Goal: Navigation & Orientation: Find specific page/section

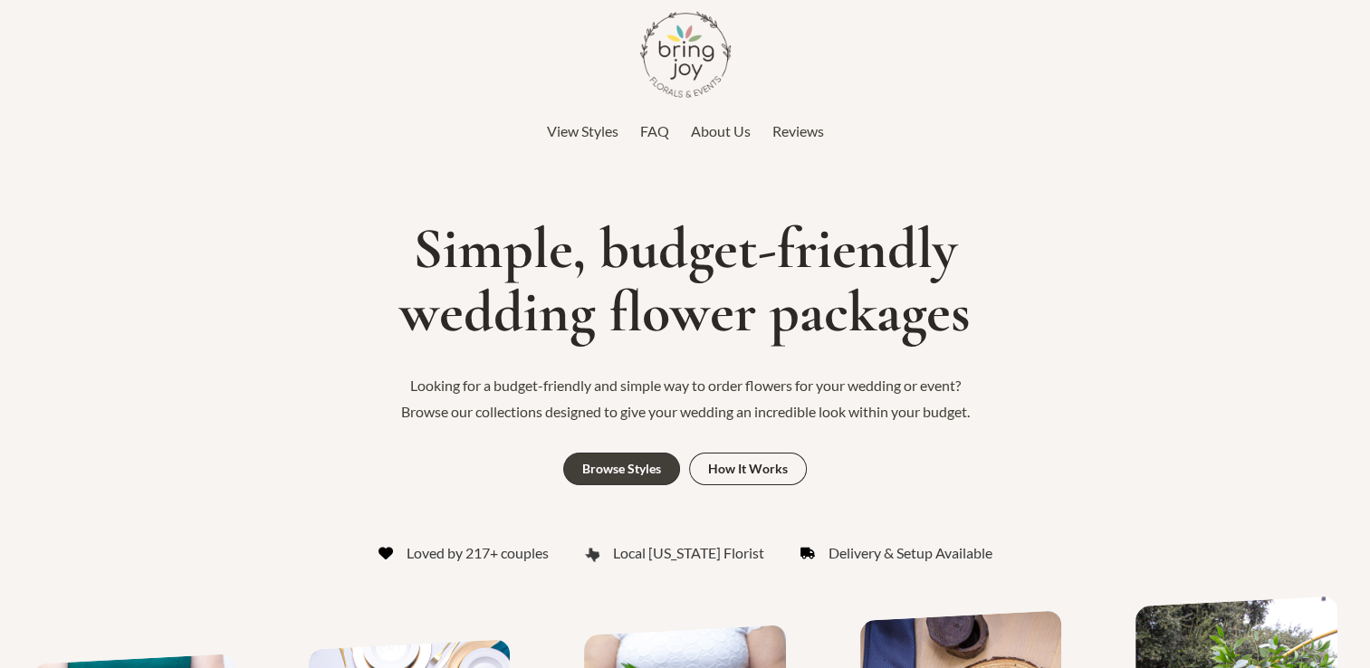
click at [716, 135] on span "About Us" at bounding box center [721, 130] width 60 height 17
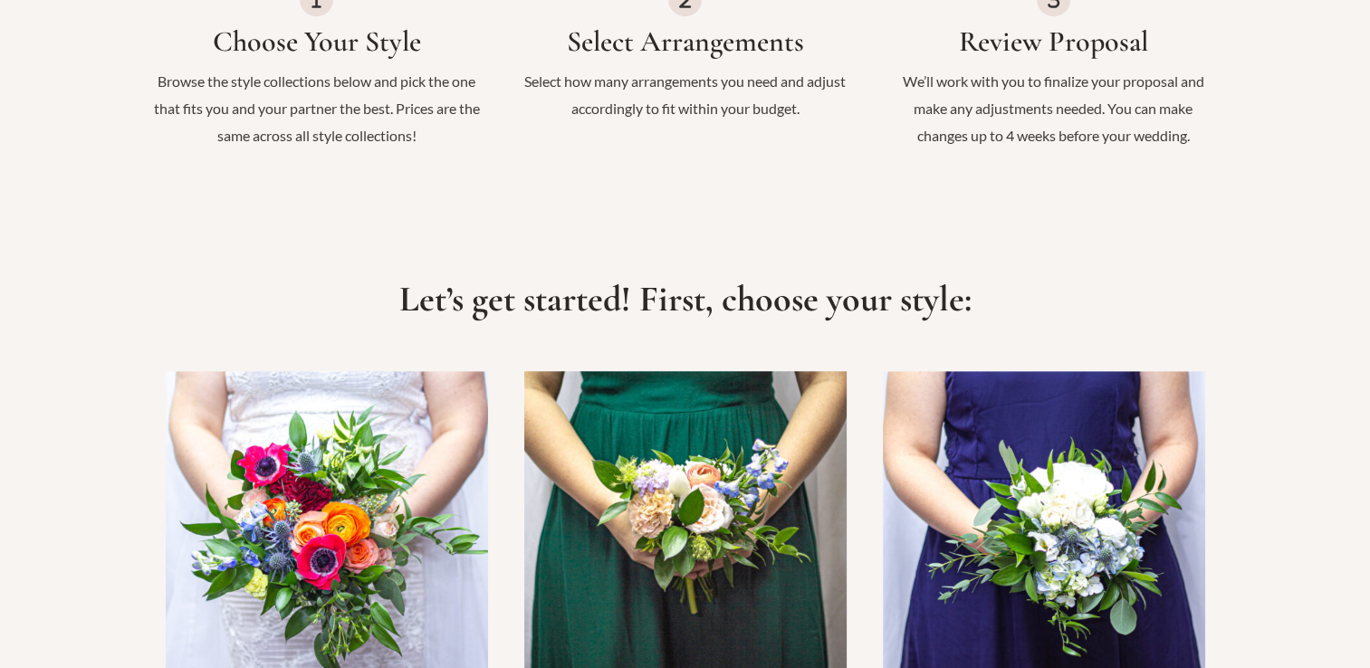
scroll to position [1086, 0]
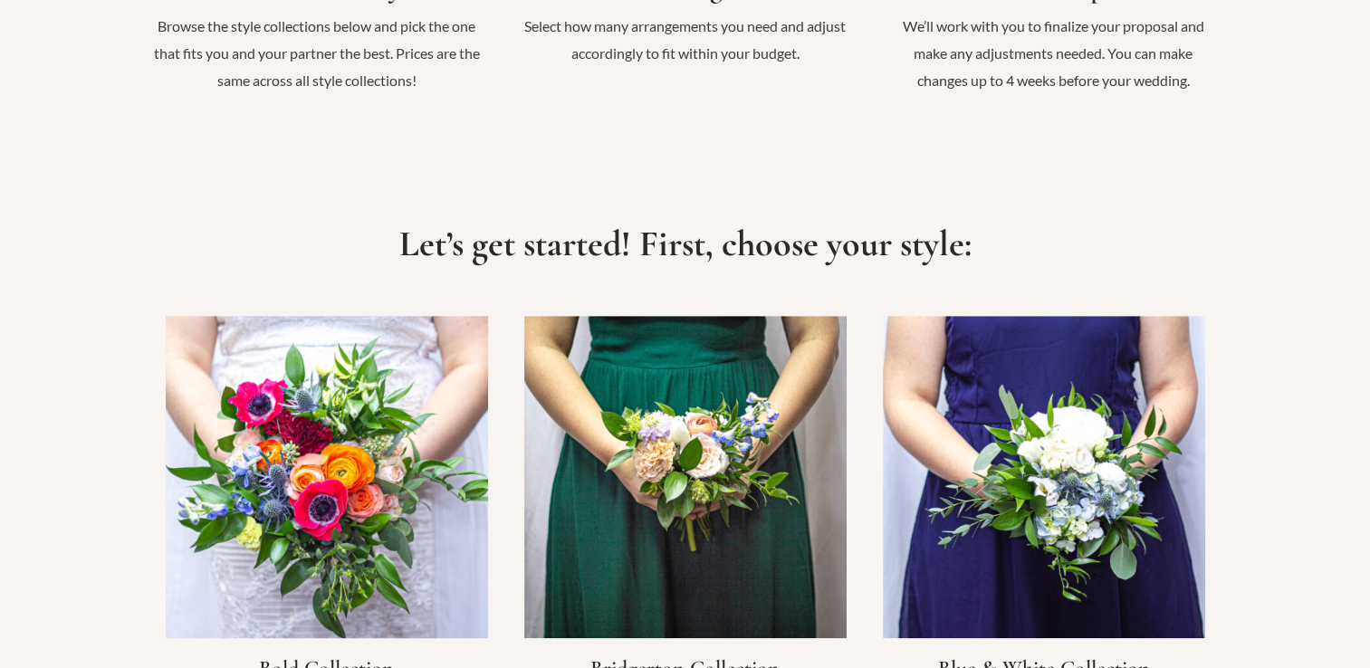
click at [358, 516] on link "Infobox Link" at bounding box center [327, 539] width 322 height 447
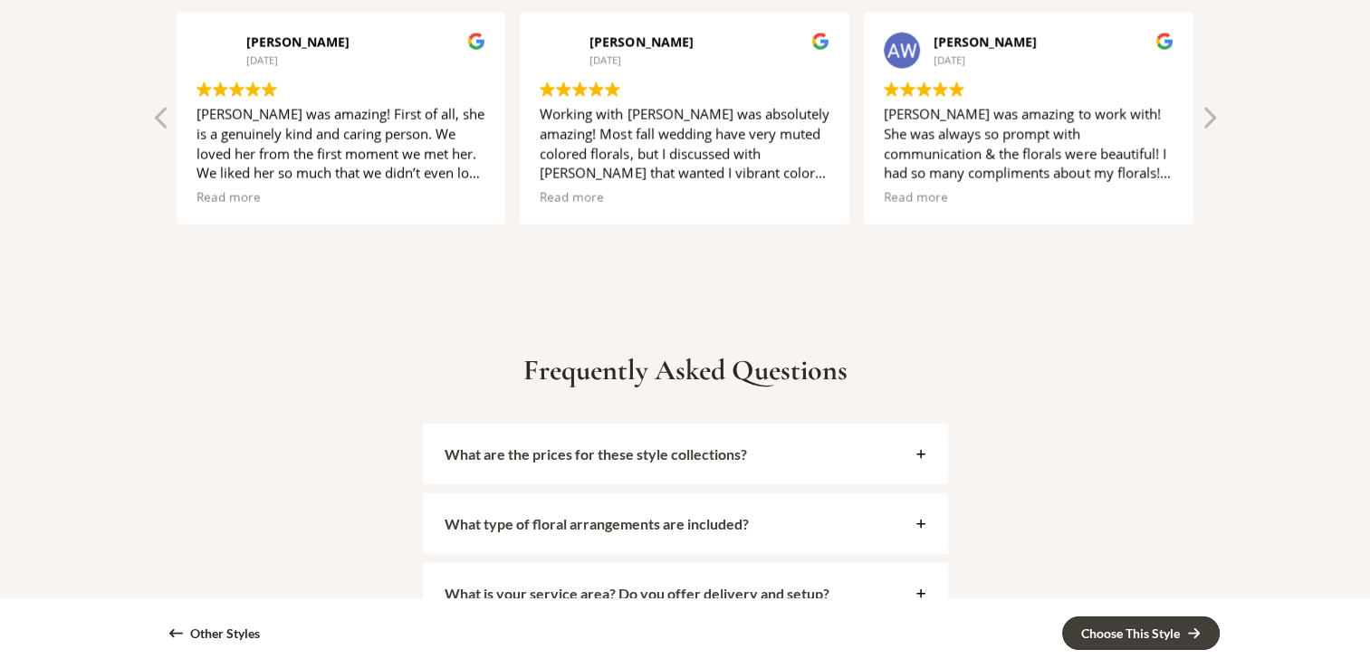
scroll to position [4177, 0]
